Goal: Find specific page/section: Find specific page/section

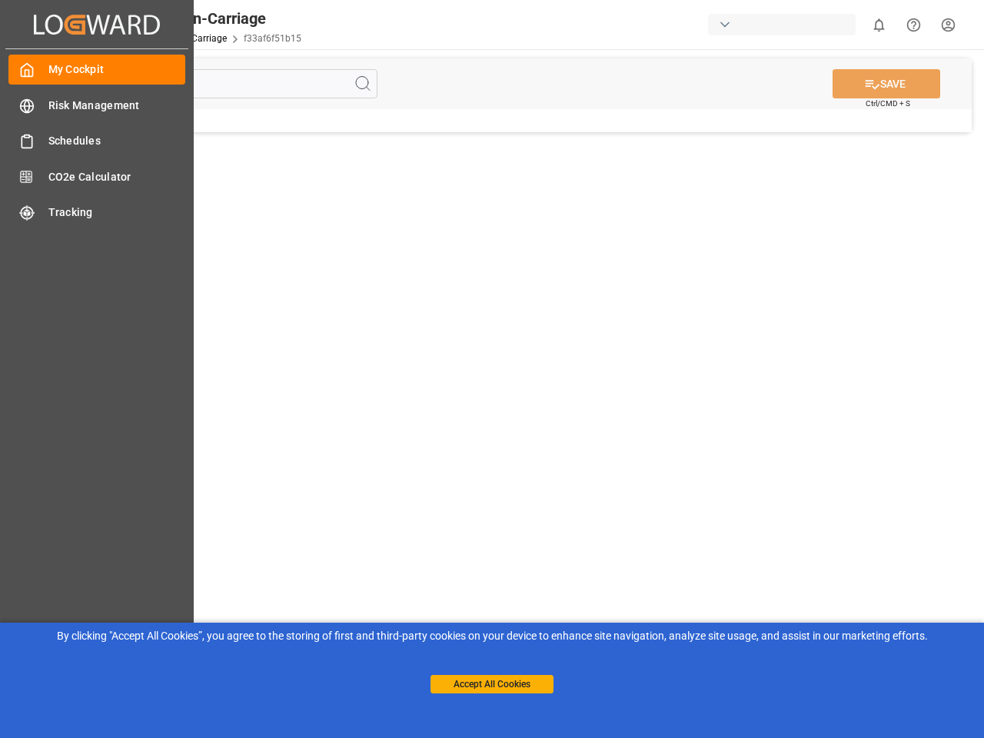
click at [492, 369] on main "SAVE Ctrl/CMD + S" at bounding box center [517, 389] width 927 height 680
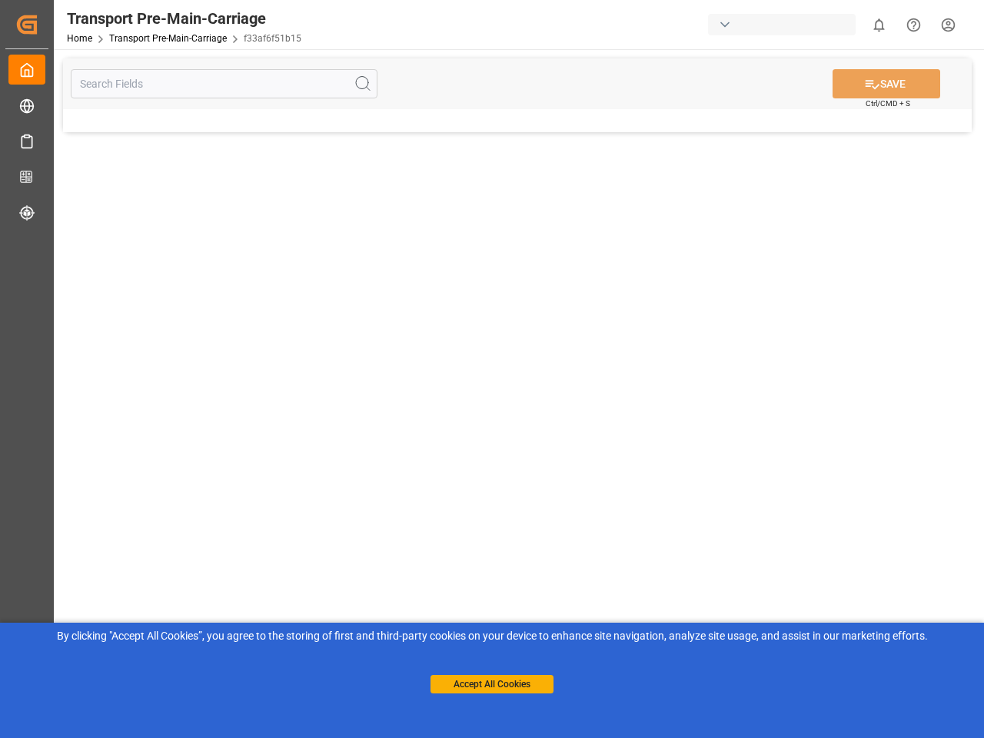
click at [38, 24] on icon "Created by potrace 1.15, written by [PERSON_NAME] [DATE]-[DATE]" at bounding box center [26, 24] width 23 height 25
click at [878, 25] on html "Created by potrace 1.15, written by [PERSON_NAME] [DATE]-[DATE] Created by potr…" at bounding box center [492, 369] width 984 height 738
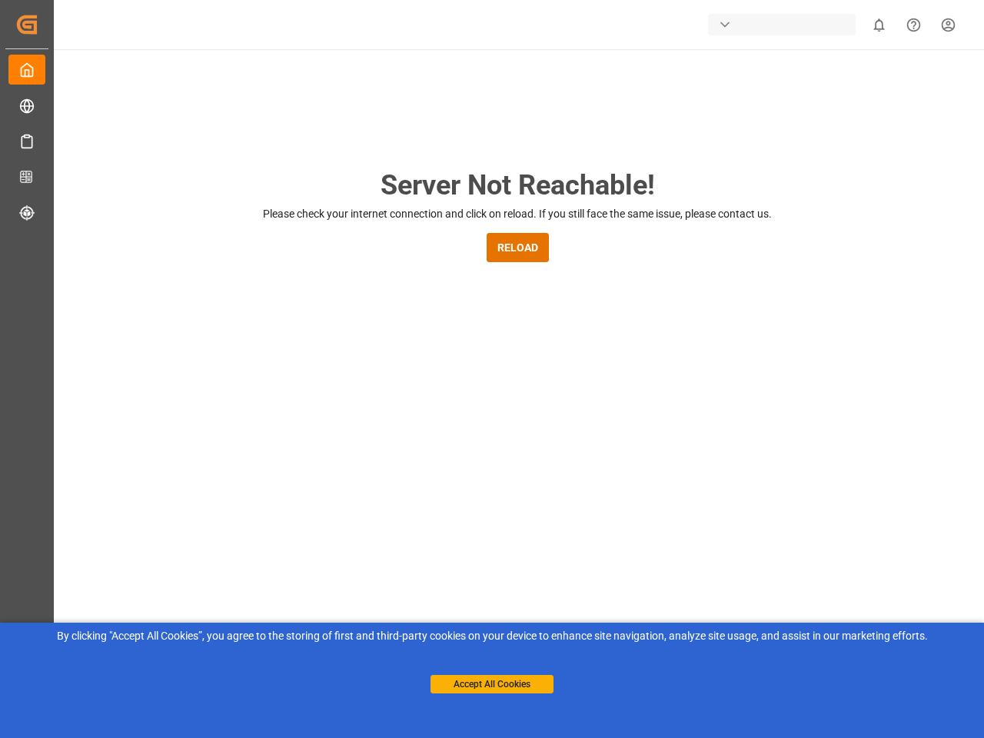
click at [913, 25] on icon "Help Center" at bounding box center [913, 25] width 16 height 16
click at [363, 84] on div "Server Not Reachable! Please check your internet connection and click on reload…" at bounding box center [517, 588] width 933 height 1078
click at [886, 84] on div "Server Not Reachable! Please check your internet connection and click on reload…" at bounding box center [517, 588] width 933 height 1078
click at [492, 684] on button "Accept All Cookies" at bounding box center [491, 684] width 123 height 18
